Goal: Download file/media

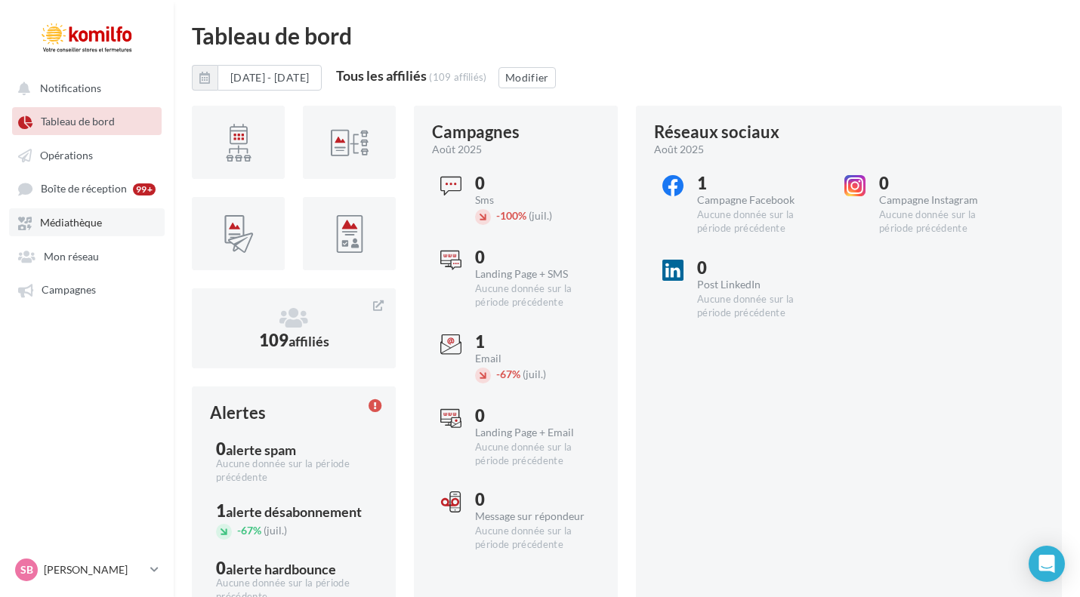
click at [87, 226] on span "Médiathèque" at bounding box center [71, 223] width 62 height 13
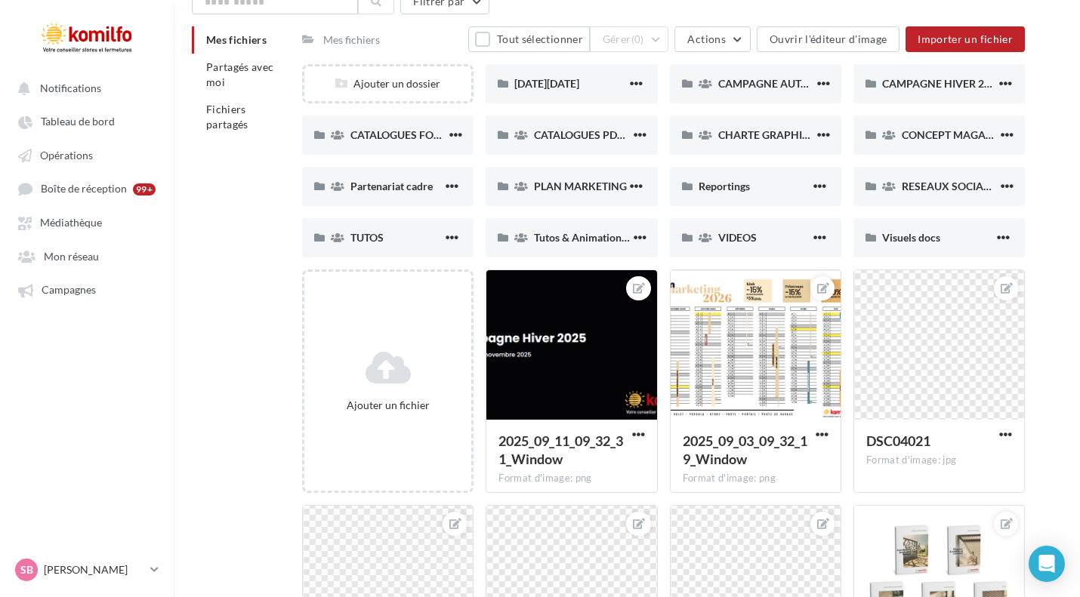
scroll to position [71, 0]
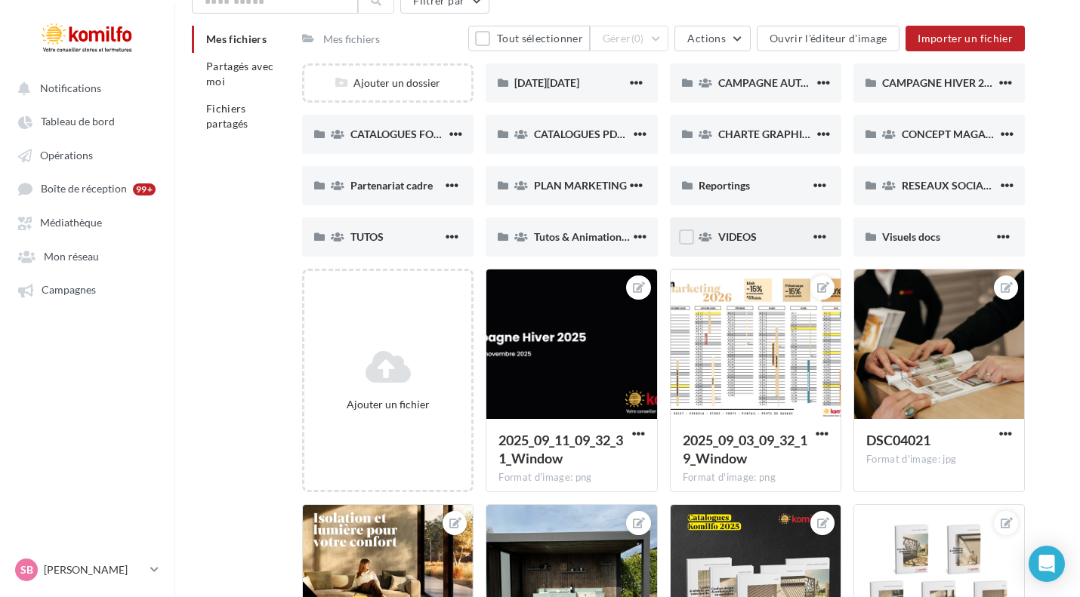
click at [762, 229] on div "VIDEOS" at bounding box center [755, 236] width 171 height 39
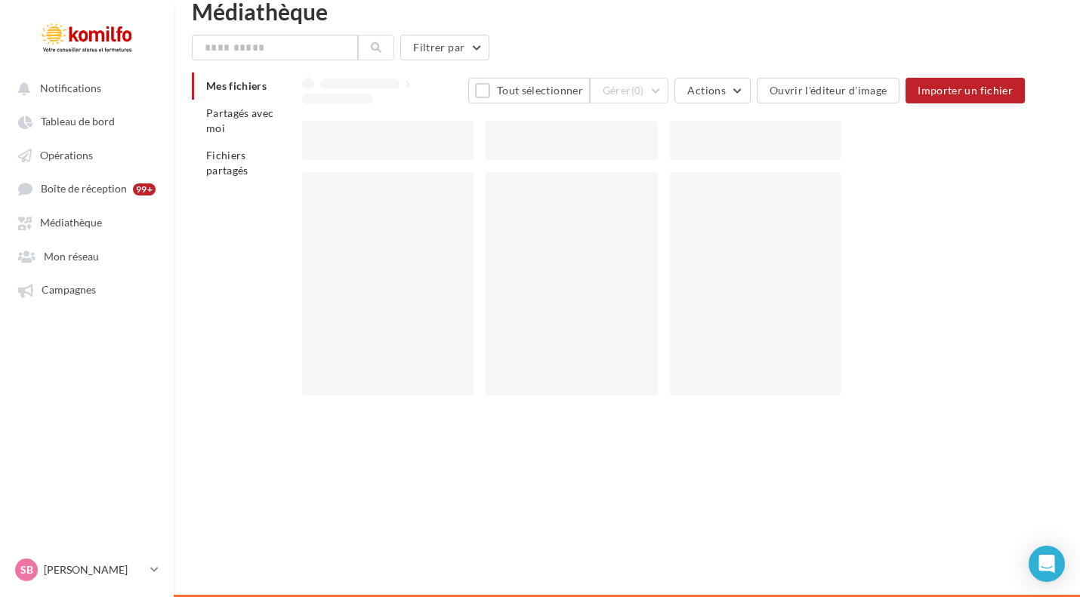
scroll to position [24, 0]
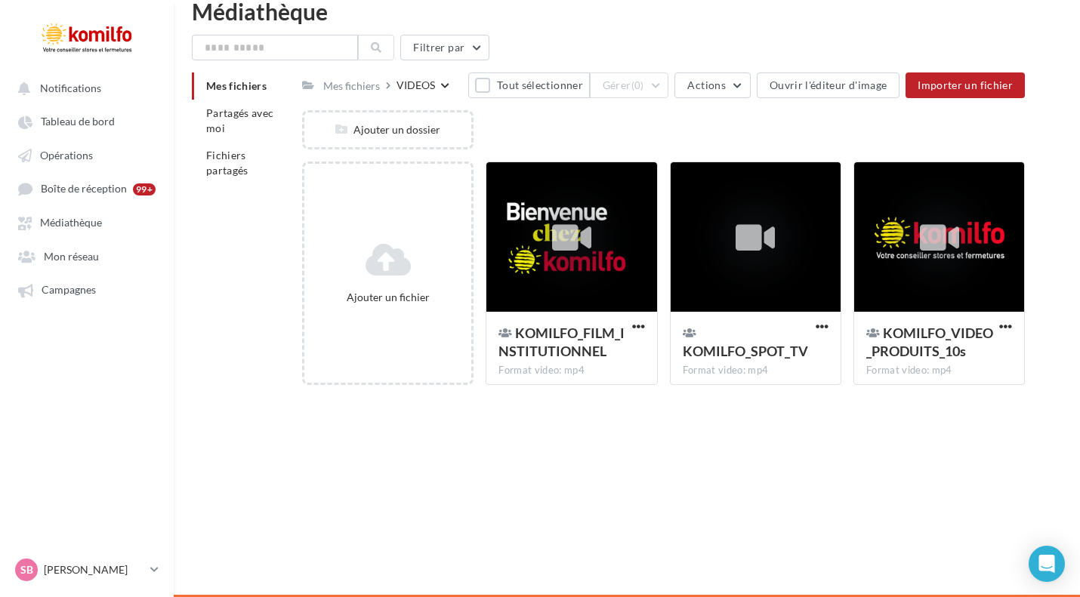
click at [254, 85] on span "Mes fichiers" at bounding box center [236, 85] width 60 height 13
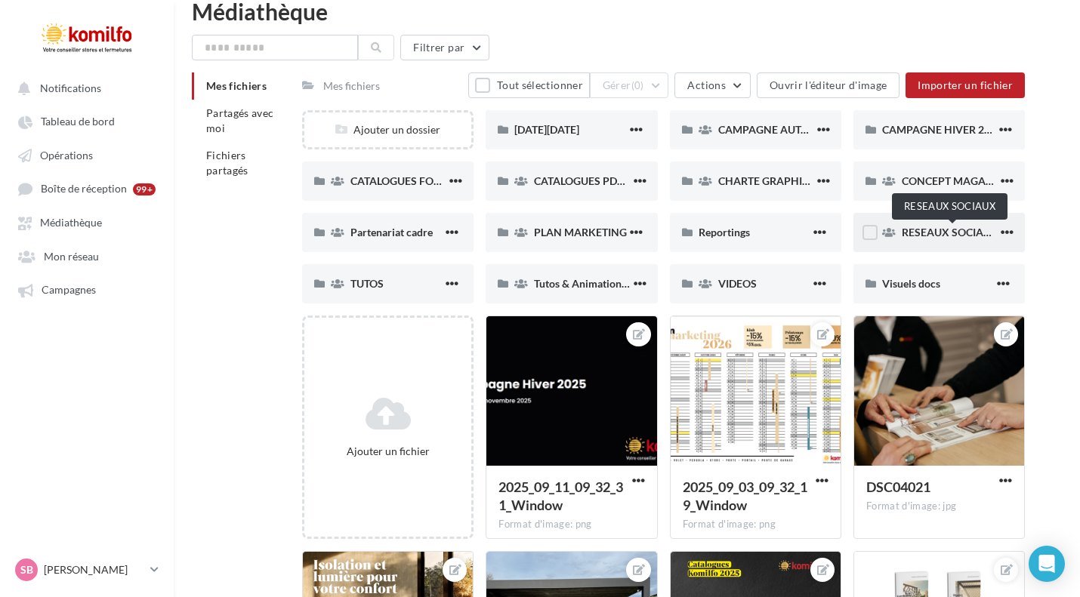
click at [963, 237] on span "RESEAUX SOCIAUX" at bounding box center [949, 232] width 97 height 13
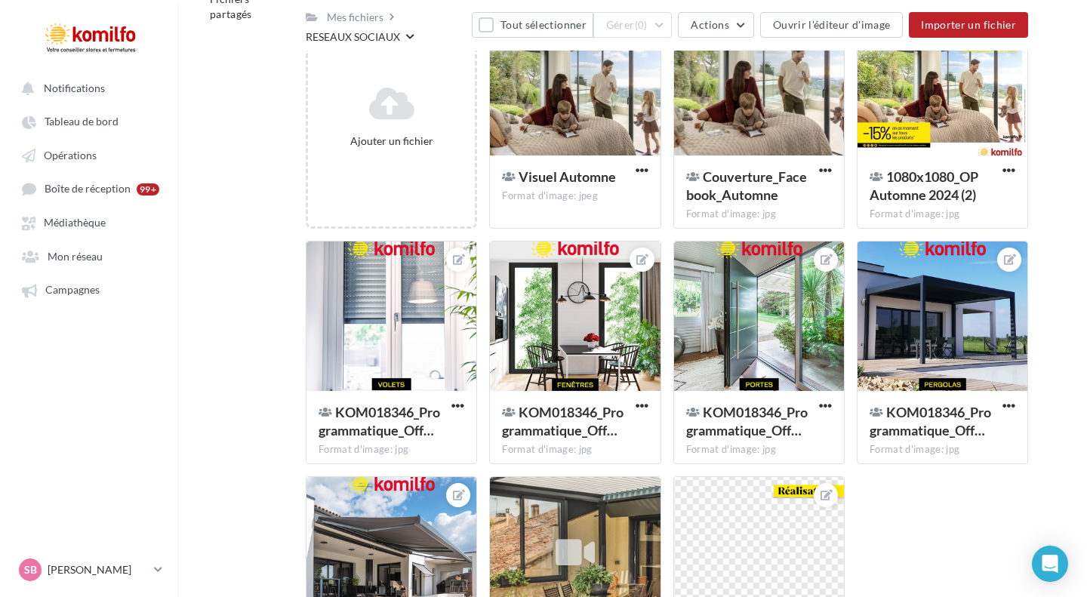
scroll to position [360, 0]
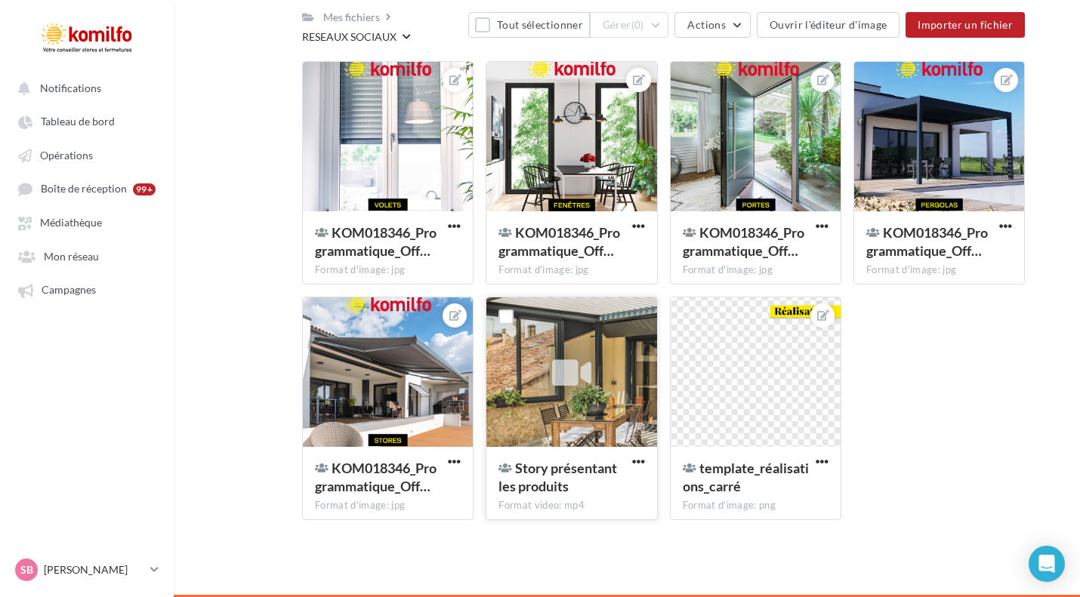
click at [601, 431] on div at bounding box center [571, 372] width 170 height 151
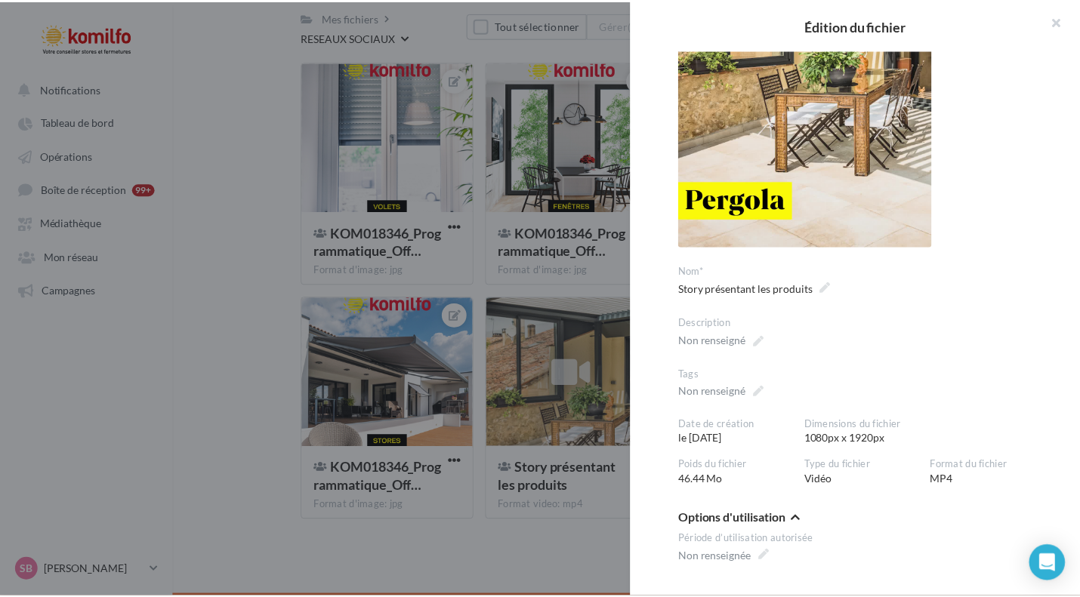
scroll to position [422, 0]
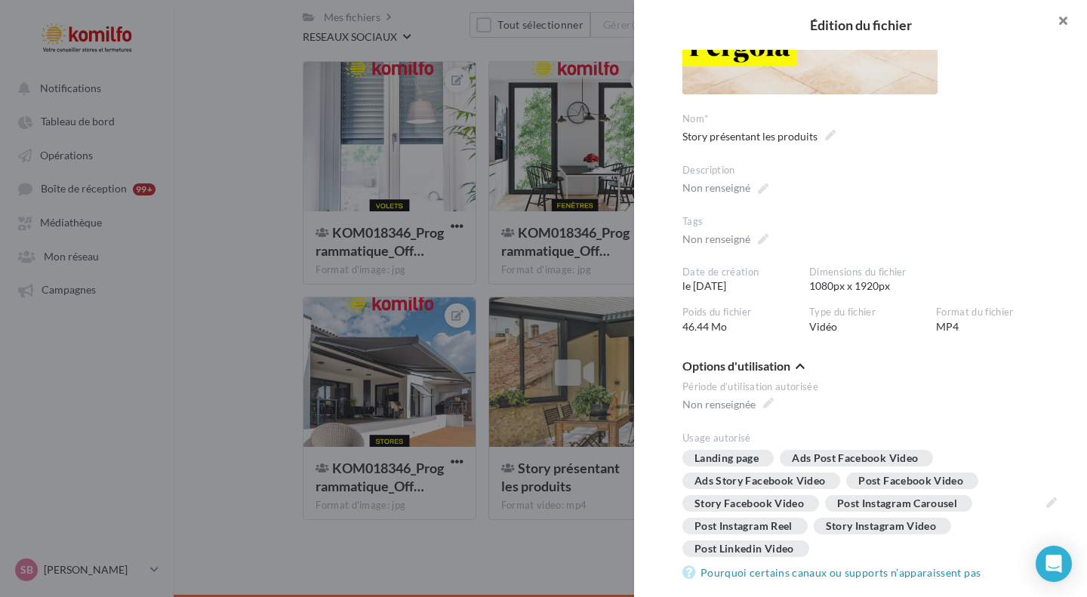
click at [1079, 10] on button "button" at bounding box center [1057, 22] width 60 height 45
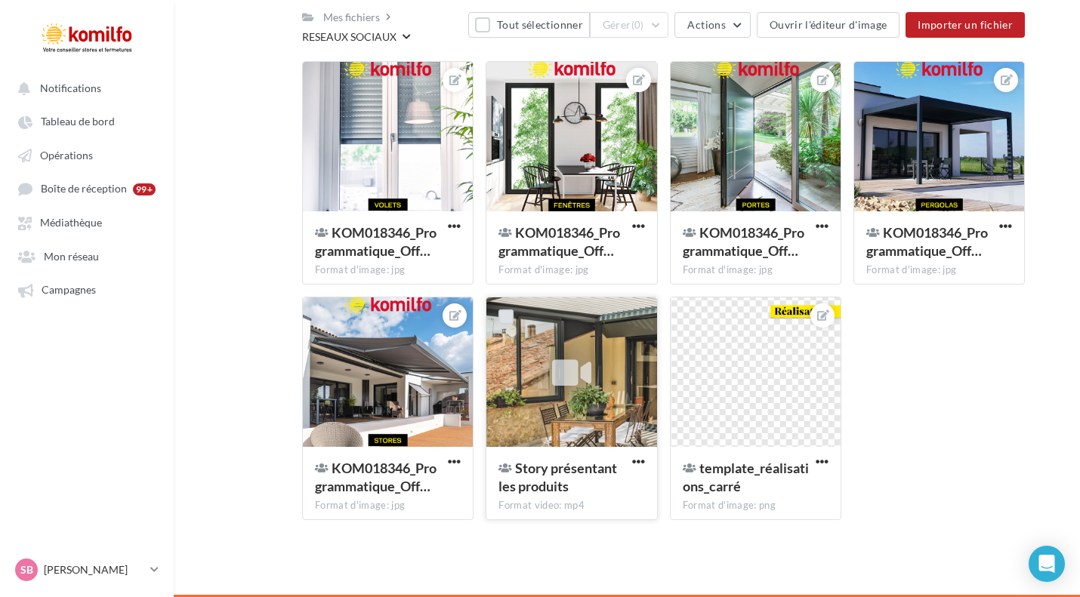
click at [512, 314] on label at bounding box center [505, 317] width 15 height 15
click at [635, 312] on div at bounding box center [571, 372] width 170 height 151
click at [506, 313] on label at bounding box center [505, 317] width 15 height 15
click at [633, 457] on span "button" at bounding box center [638, 461] width 13 height 13
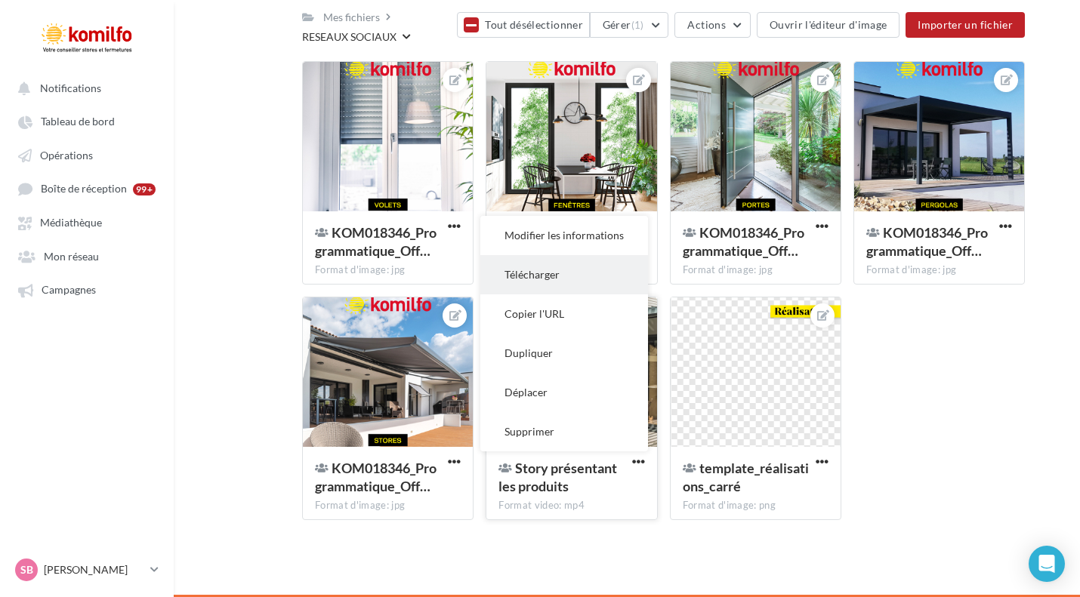
click at [581, 271] on button "Télécharger" at bounding box center [564, 274] width 168 height 39
